Goal: Information Seeking & Learning: Compare options

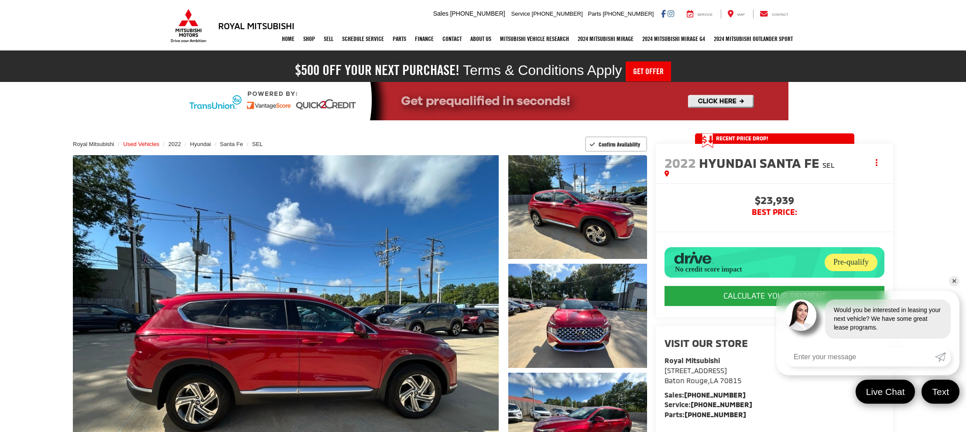
click at [127, 144] on span "Used Vehicles" at bounding box center [141, 144] width 36 height 7
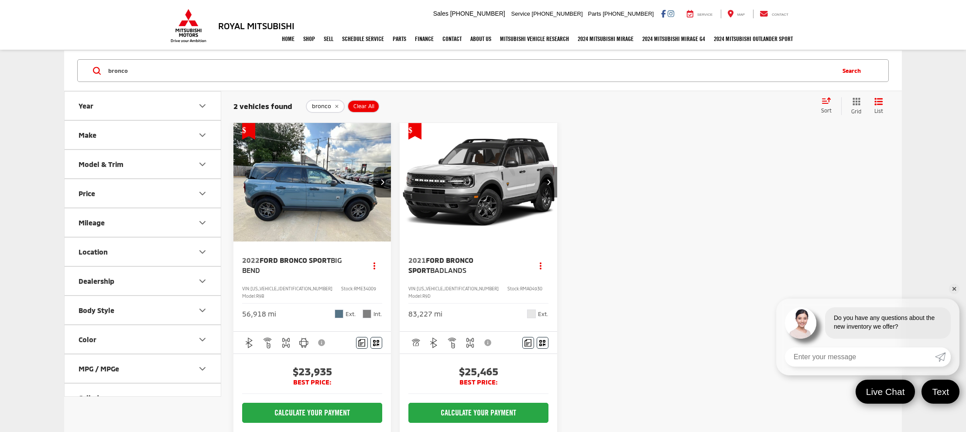
click at [282, 204] on img "2022 Ford Bronco Sport Big Bend 0" at bounding box center [312, 182] width 159 height 119
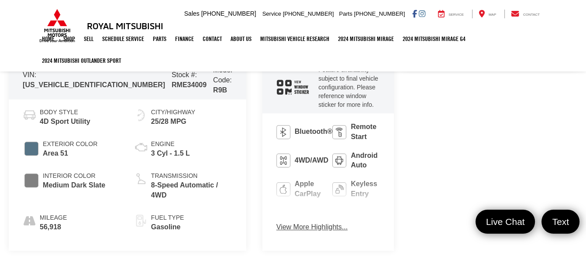
scroll to position [408, 0]
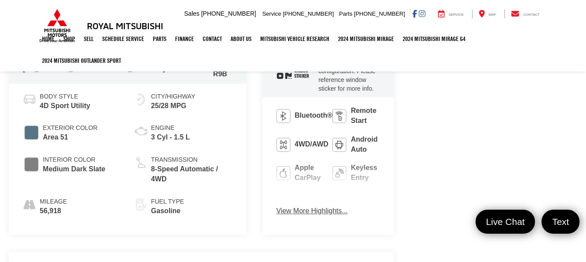
click at [276, 206] on button "View More Highlights..." at bounding box center [311, 211] width 71 height 10
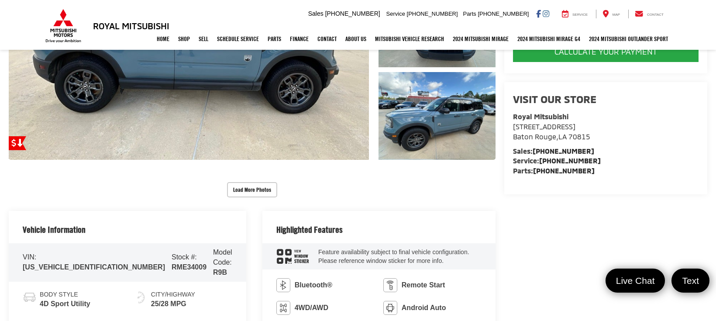
scroll to position [128, 0]
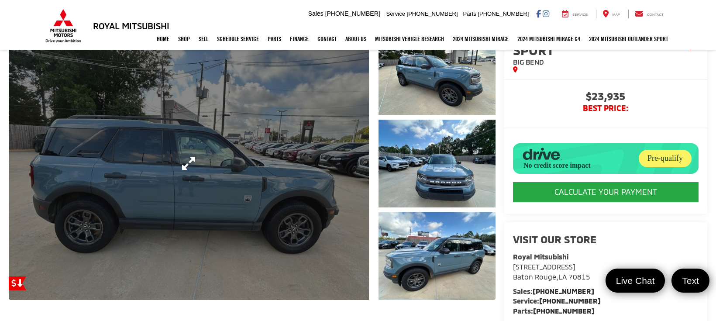
click at [210, 122] on link "Expand Photo 0" at bounding box center [189, 163] width 360 height 273
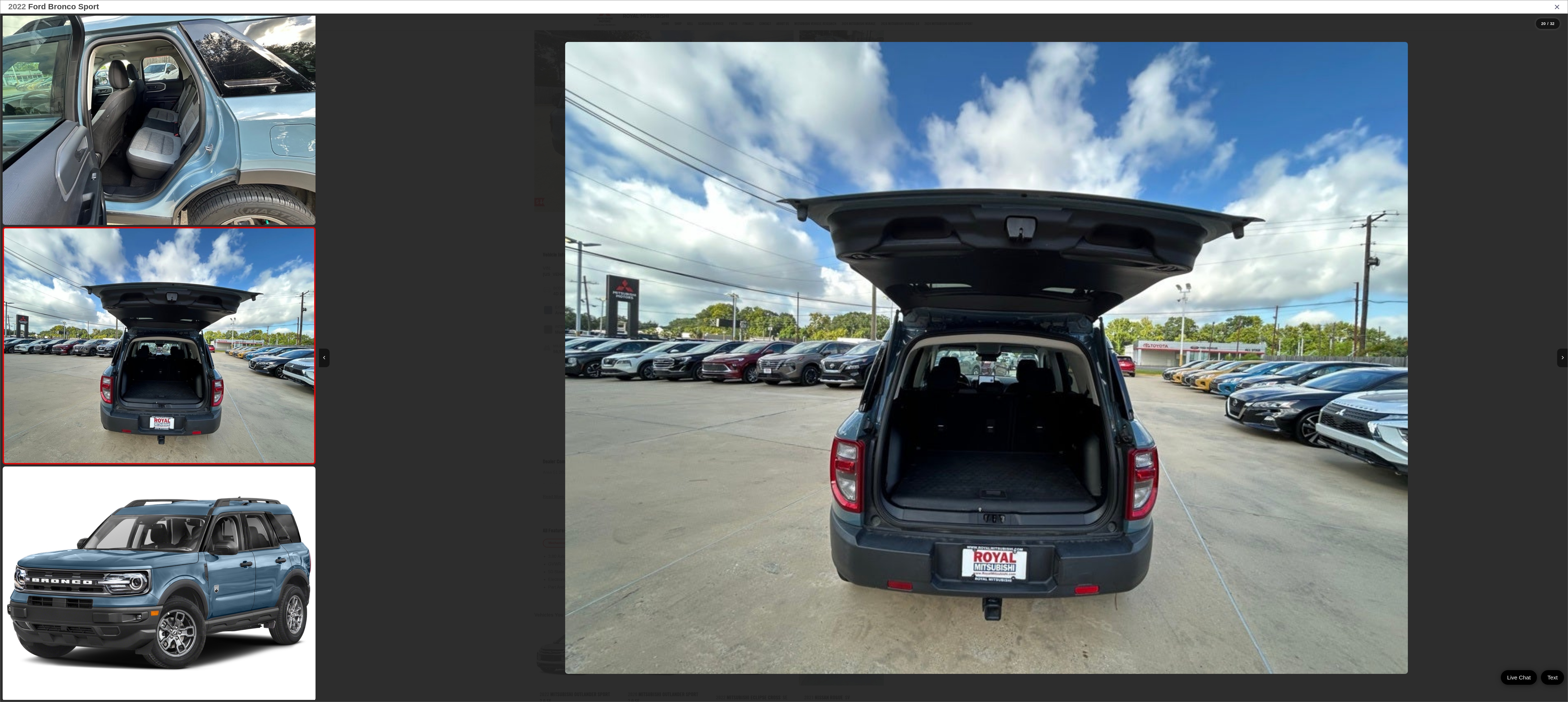
scroll to position [0, 23709]
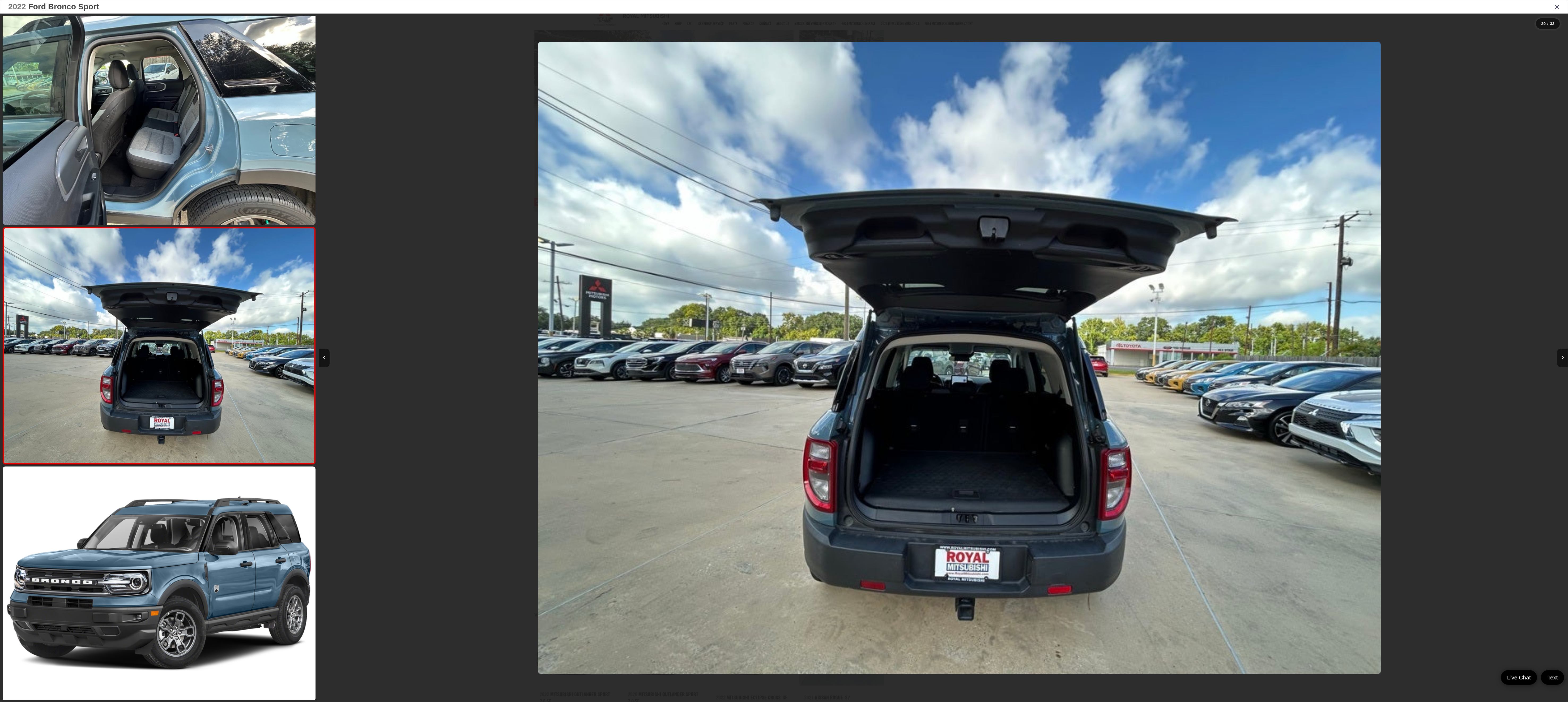
click at [588, 51] on div at bounding box center [1412, 358] width 312 height 689
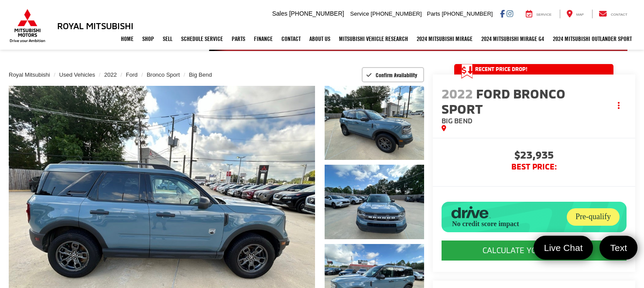
scroll to position [69, 0]
click at [80, 75] on span "Used Vehicles" at bounding box center [77, 75] width 36 height 7
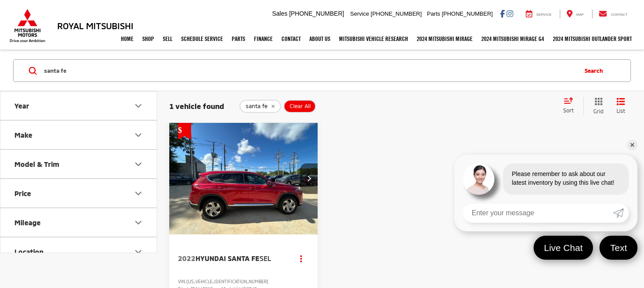
click at [630, 146] on link "✕" at bounding box center [632, 145] width 10 height 10
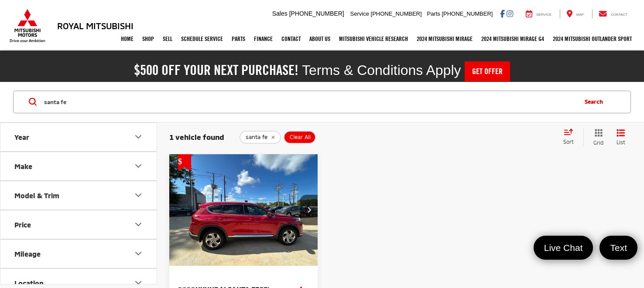
click at [262, 190] on img "2022 Hyundai Santa Fe SEL 0" at bounding box center [244, 210] width 150 height 112
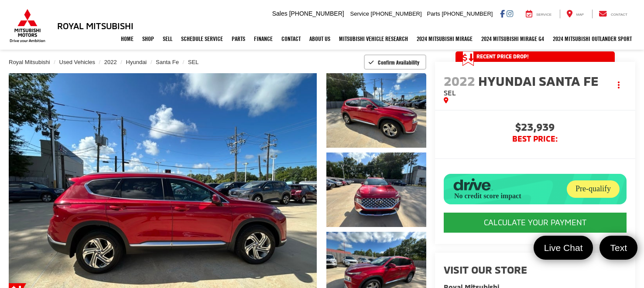
scroll to position [62, 0]
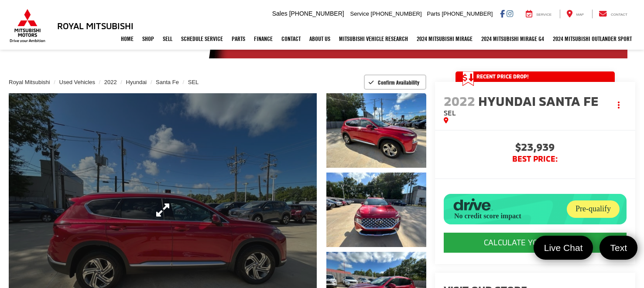
click at [161, 199] on link "Expand Photo 0" at bounding box center [163, 210] width 308 height 234
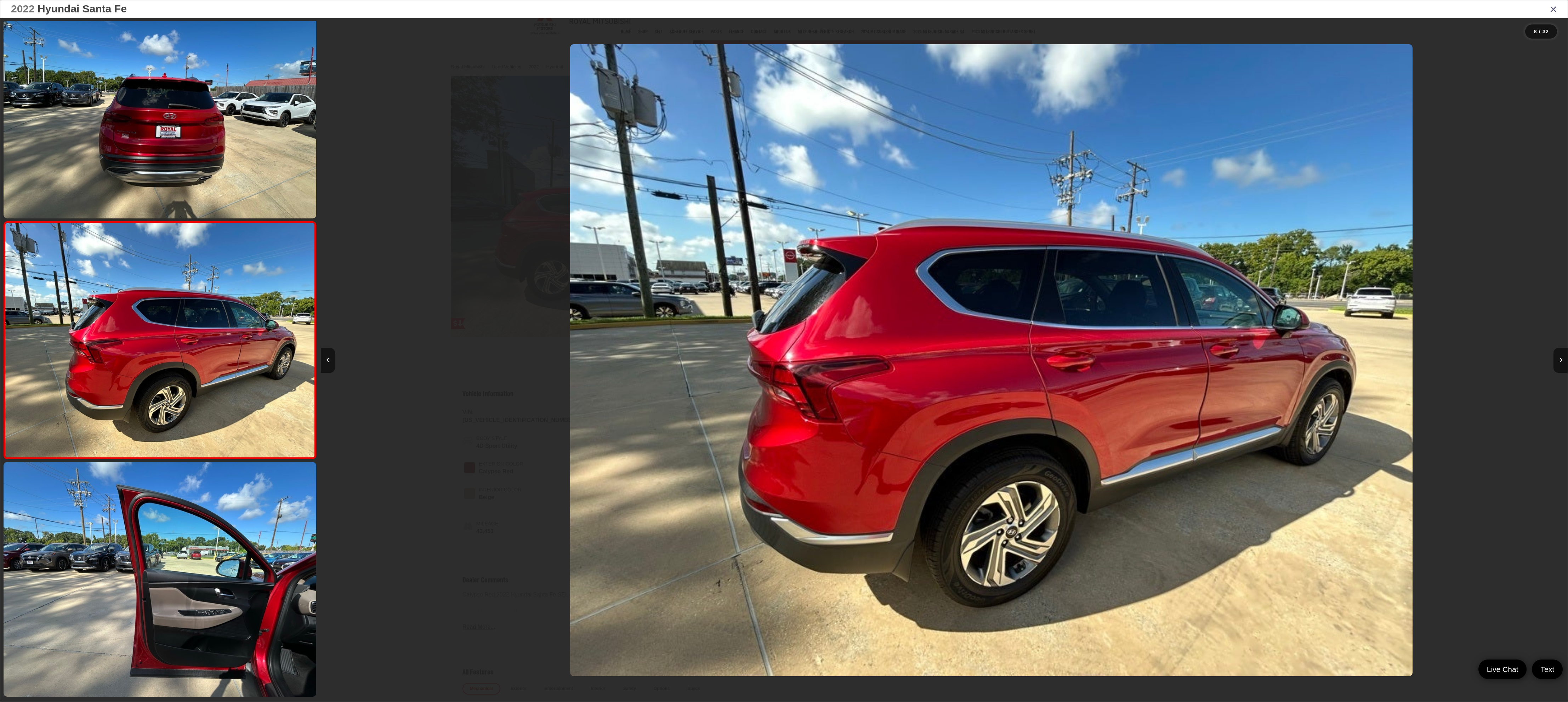
scroll to position [0, 0]
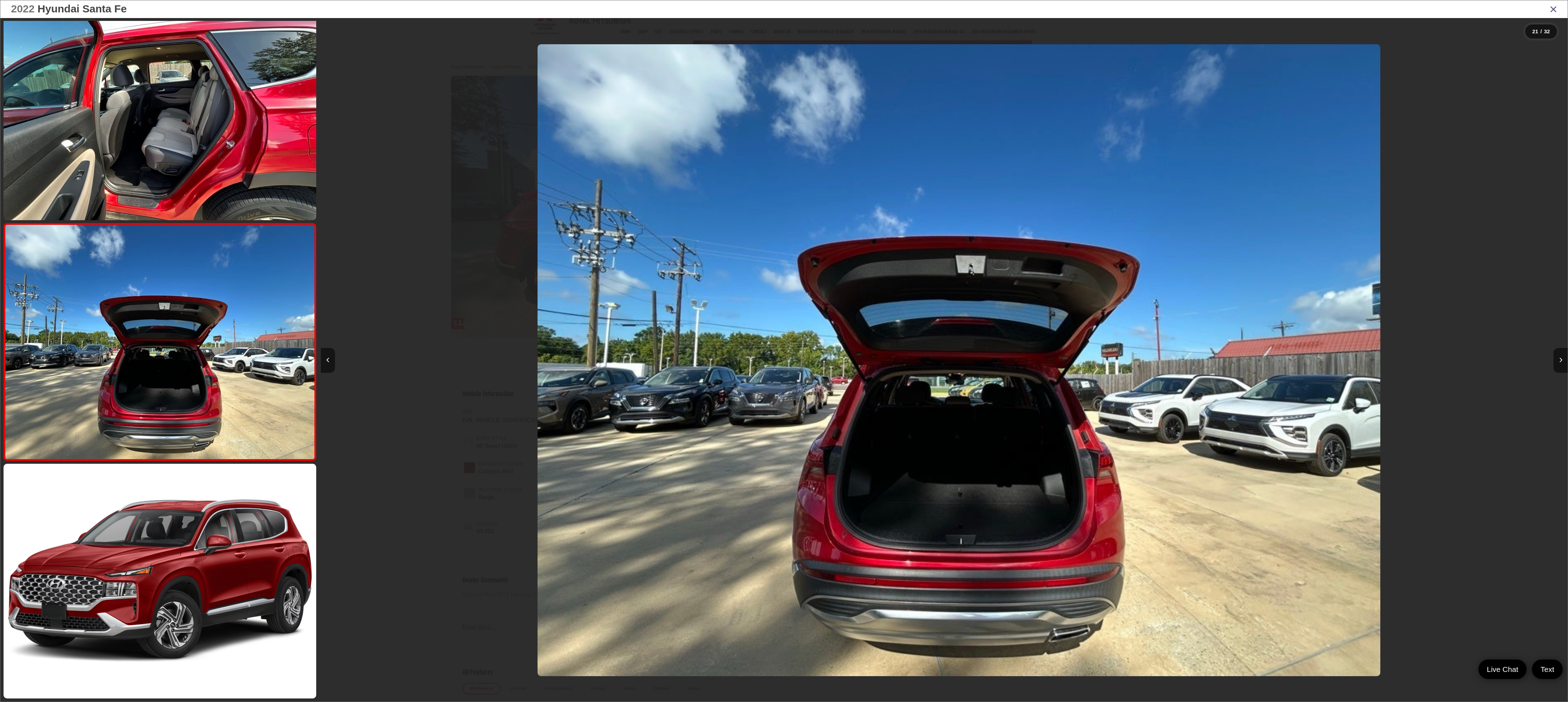
click at [411, 208] on div at bounding box center [476, 360] width 312 height 684
click at [523, 6] on icon "Close gallery" at bounding box center [1553, 8] width 7 height 9
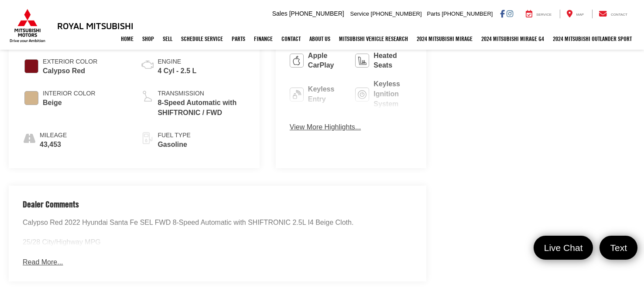
scroll to position [491, 0]
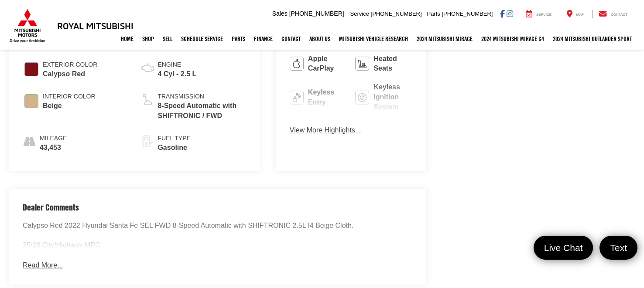
click at [290, 126] on button "View More Highlights..." at bounding box center [325, 131] width 71 height 10
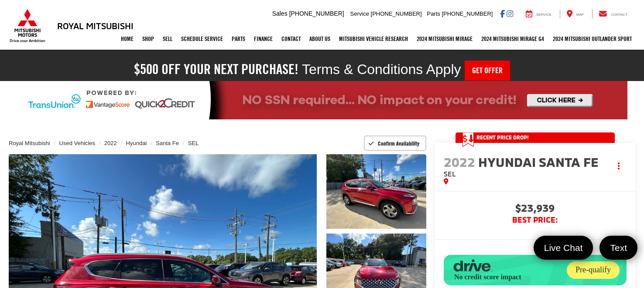
scroll to position [3, 0]
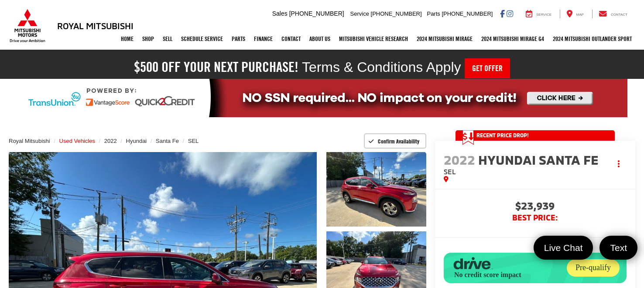
click at [70, 138] on span "Used Vehicles" at bounding box center [77, 141] width 36 height 7
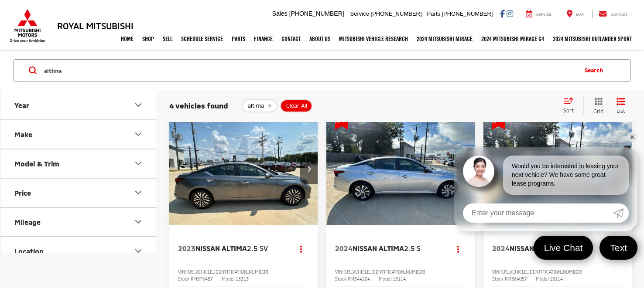
scroll to position [31, 0]
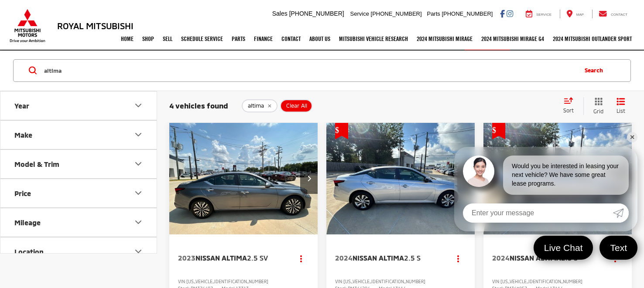
click at [421, 182] on img "2024 Nissan Altima 2.5 S 0" at bounding box center [401, 179] width 150 height 112
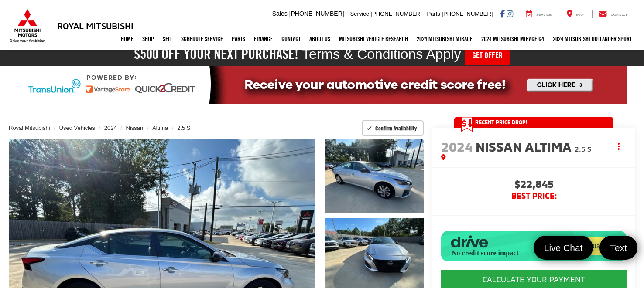
scroll to position [18, 0]
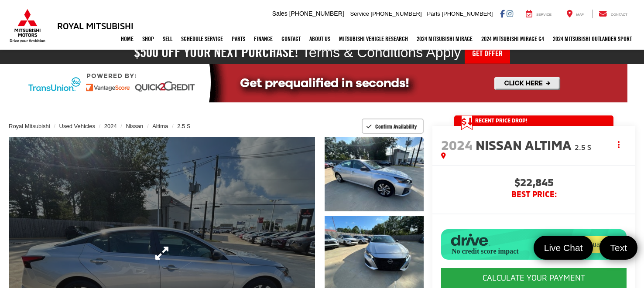
click at [221, 201] on link "Expand Photo 0" at bounding box center [162, 253] width 306 height 233
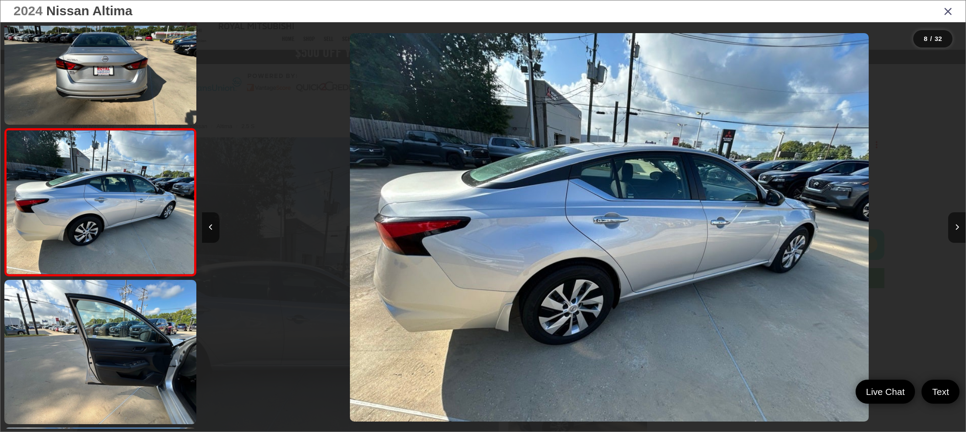
scroll to position [0, 0]
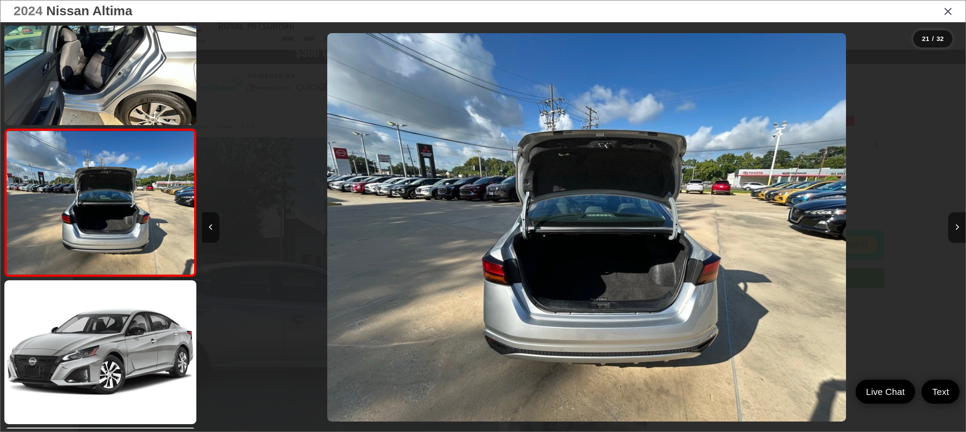
click at [644, 7] on icon "Close gallery" at bounding box center [948, 10] width 9 height 11
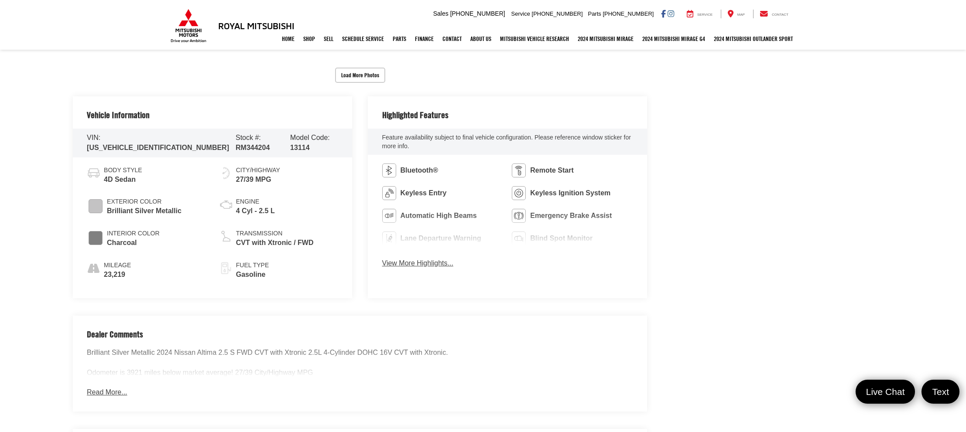
scroll to position [418, 0]
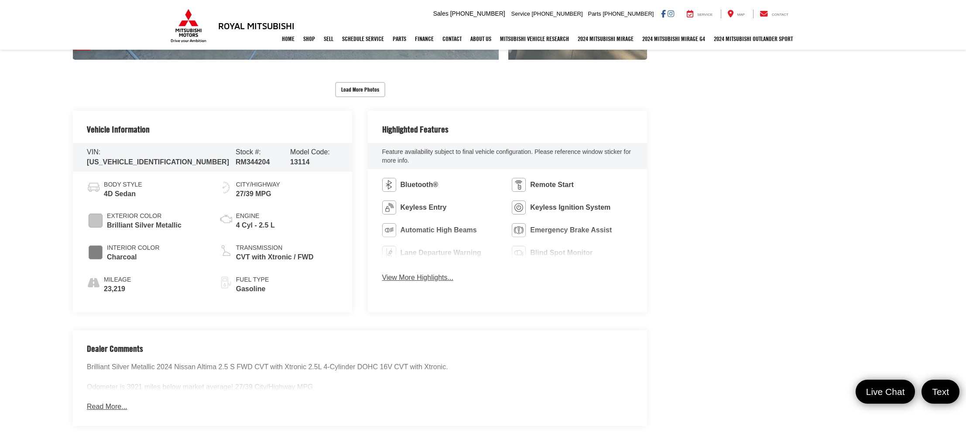
click at [409, 277] on button "View More Highlights..." at bounding box center [417, 278] width 71 height 10
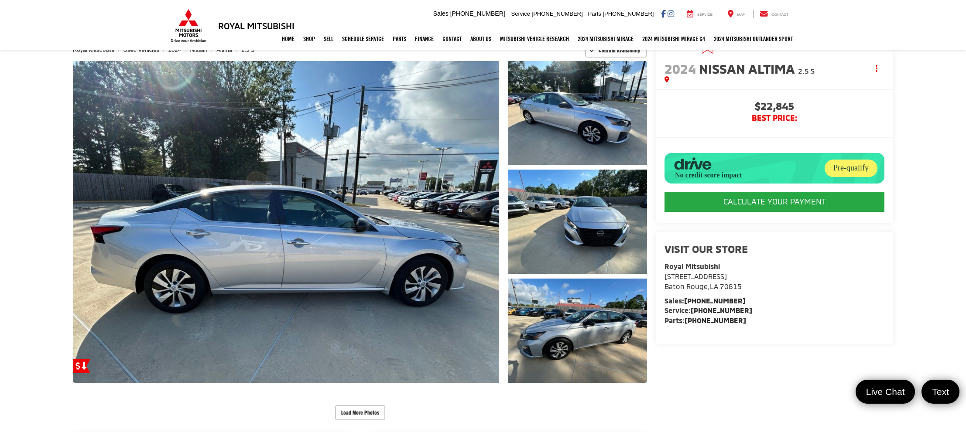
scroll to position [83, 0]
